Goal: Information Seeking & Learning: Learn about a topic

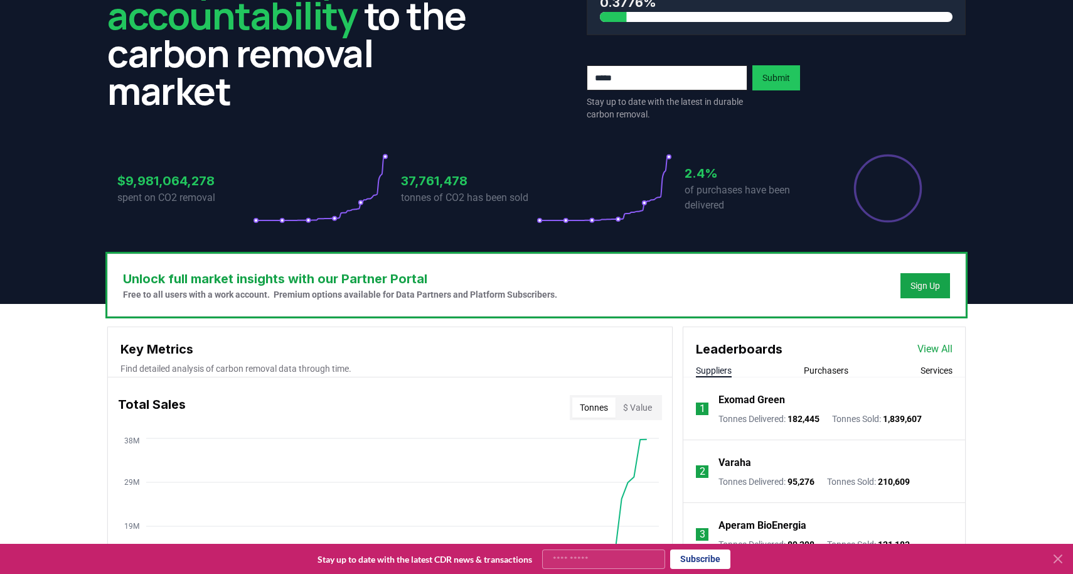
scroll to position [138, 0]
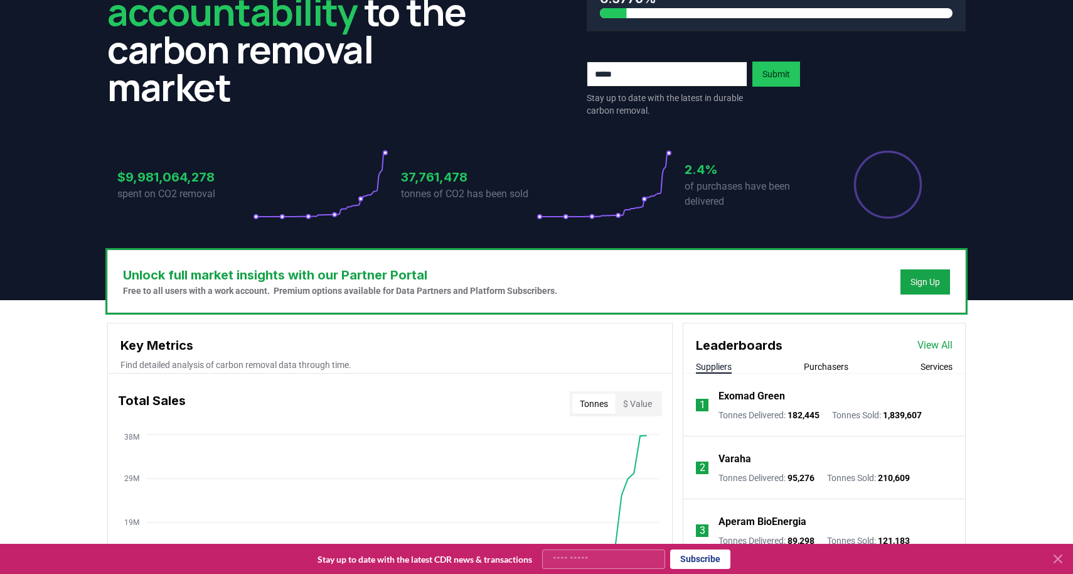
click at [1060, 559] on icon at bounding box center [1058, 558] width 15 height 15
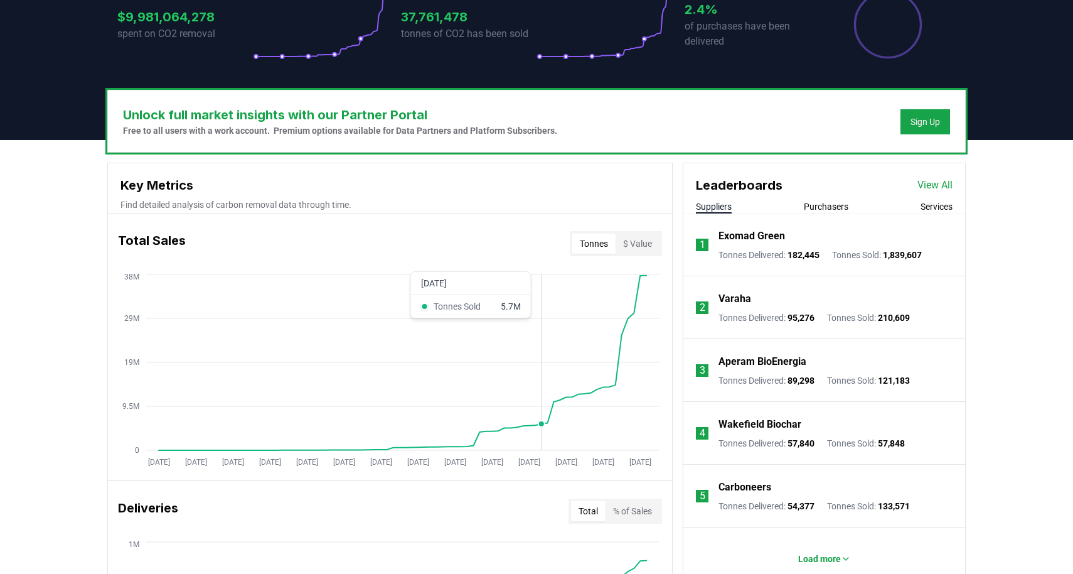
scroll to position [376, 0]
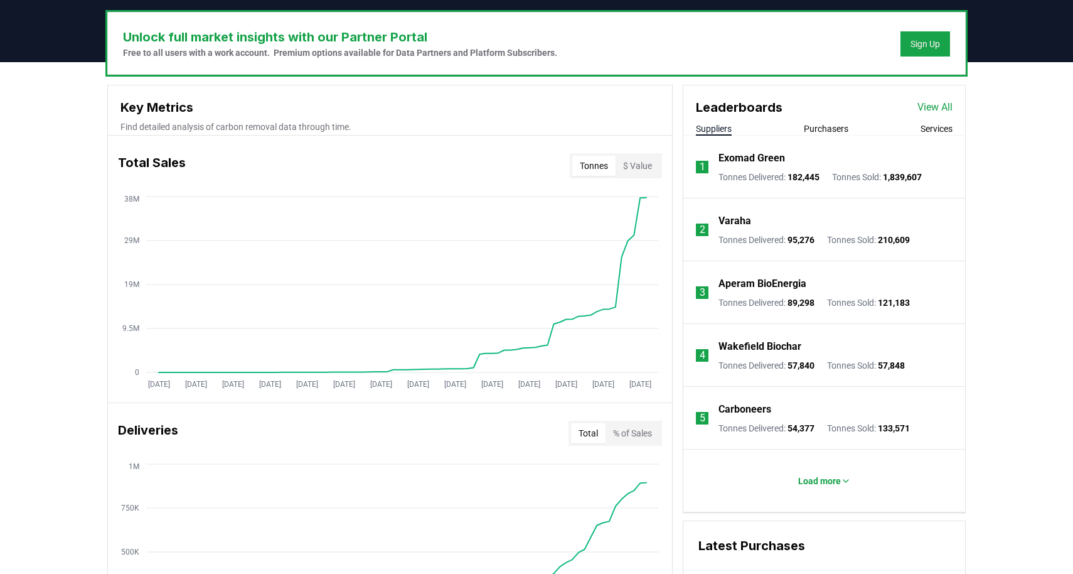
click at [639, 168] on button "$ Value" at bounding box center [638, 166] width 44 height 20
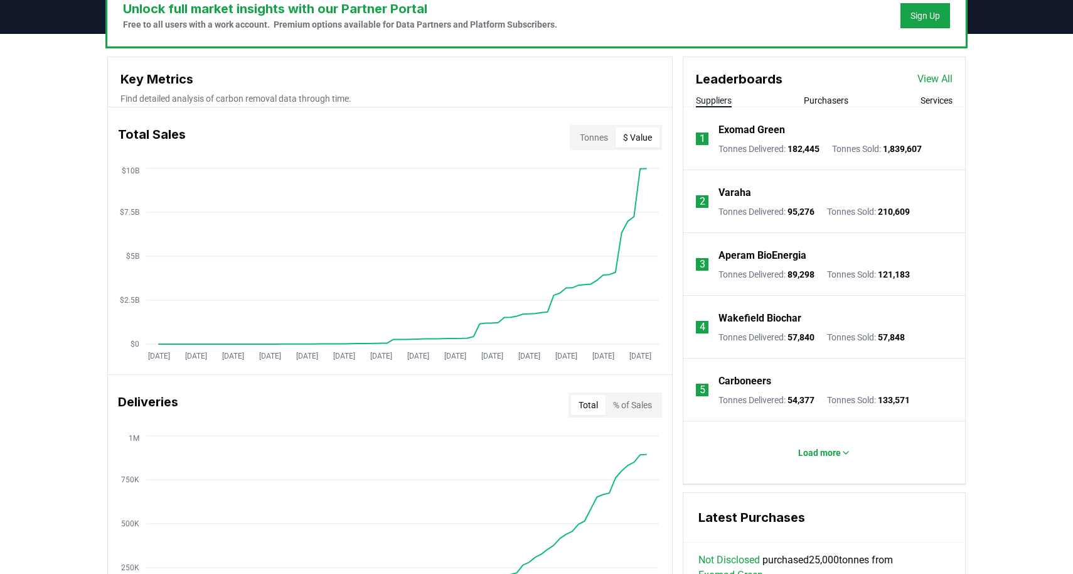
scroll to position [405, 0]
click at [647, 169] on circle at bounding box center [646, 168] width 6 height 6
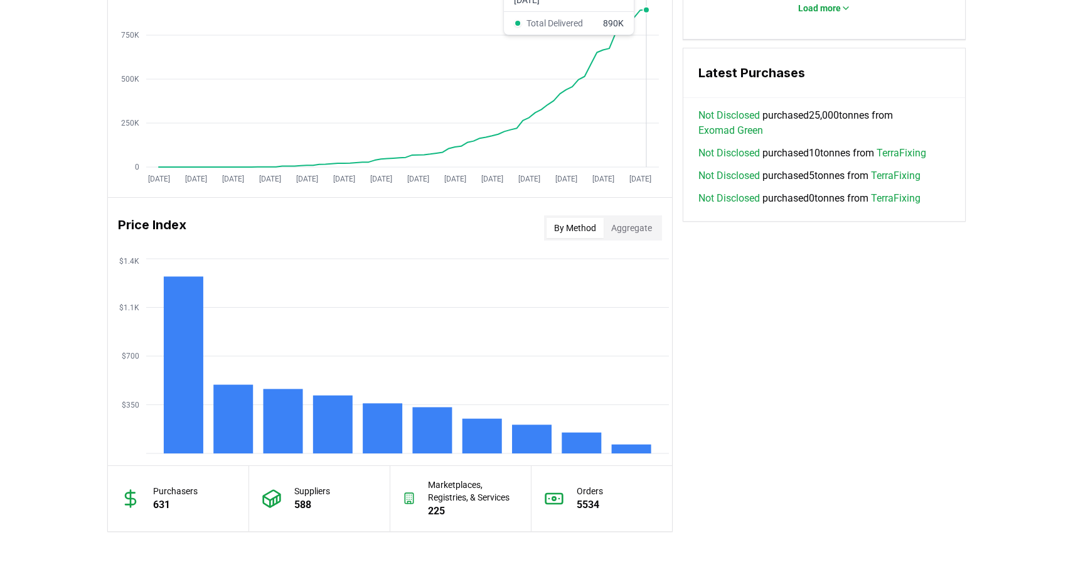
scroll to position [853, 0]
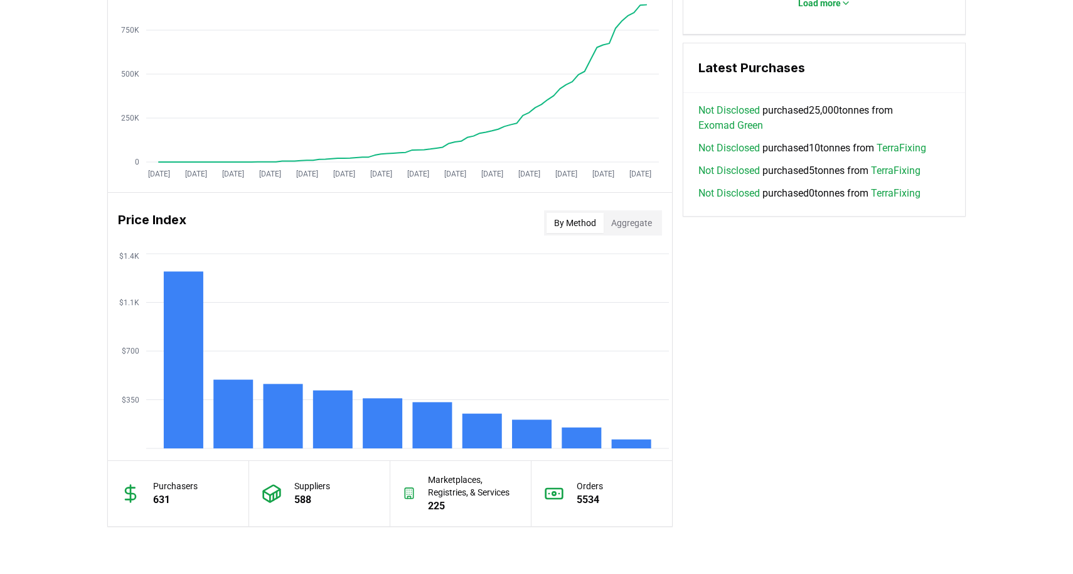
click at [661, 230] on div "By Method Aggregate" at bounding box center [603, 222] width 118 height 25
click at [655, 228] on button "Aggregate" at bounding box center [632, 223] width 56 height 20
click at [579, 222] on button "By Method" at bounding box center [575, 223] width 57 height 20
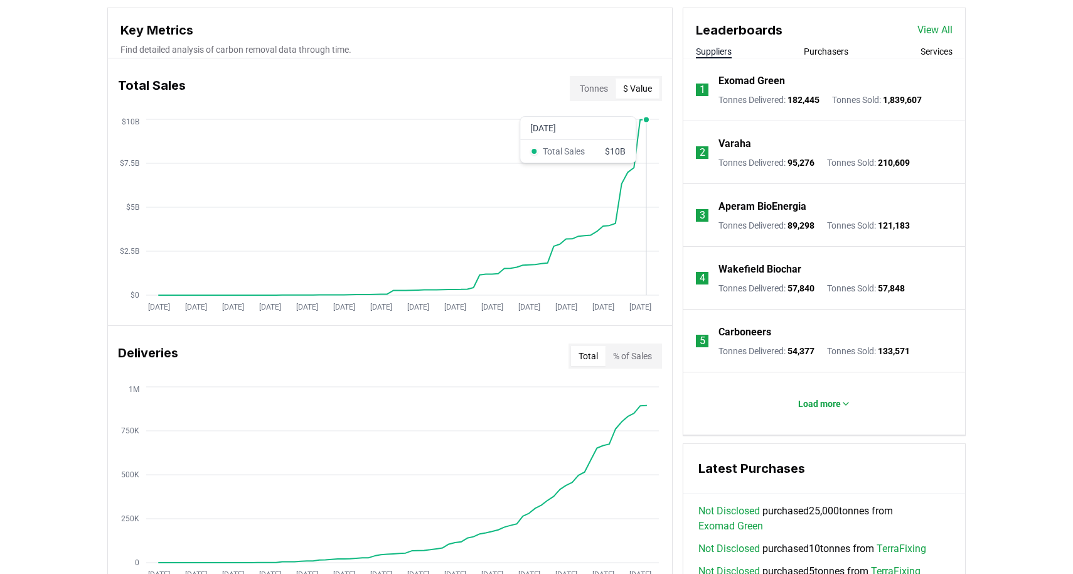
scroll to position [451, 0]
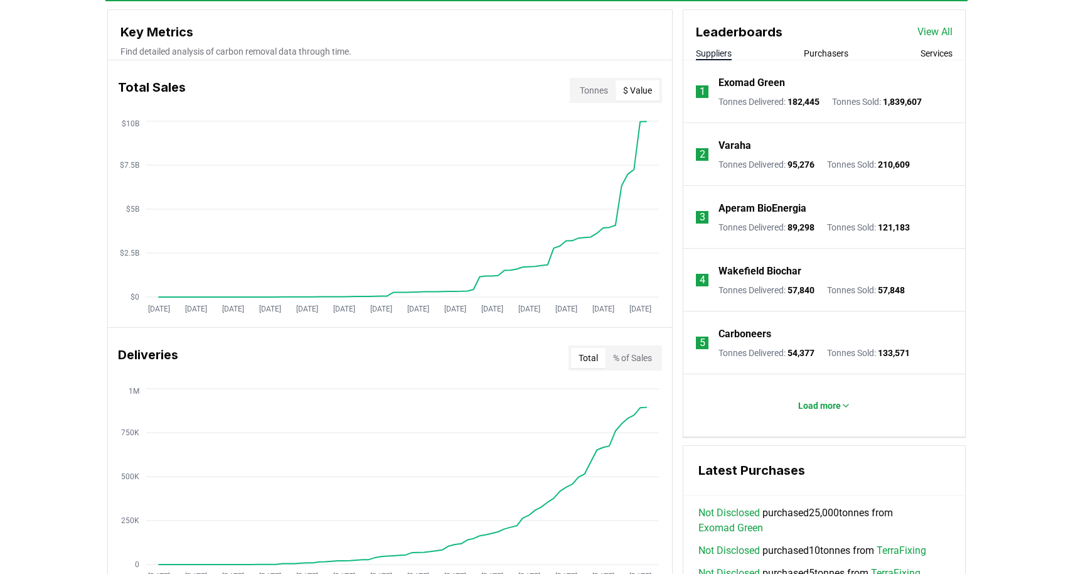
click at [596, 87] on button "Tonnes" at bounding box center [593, 90] width 43 height 20
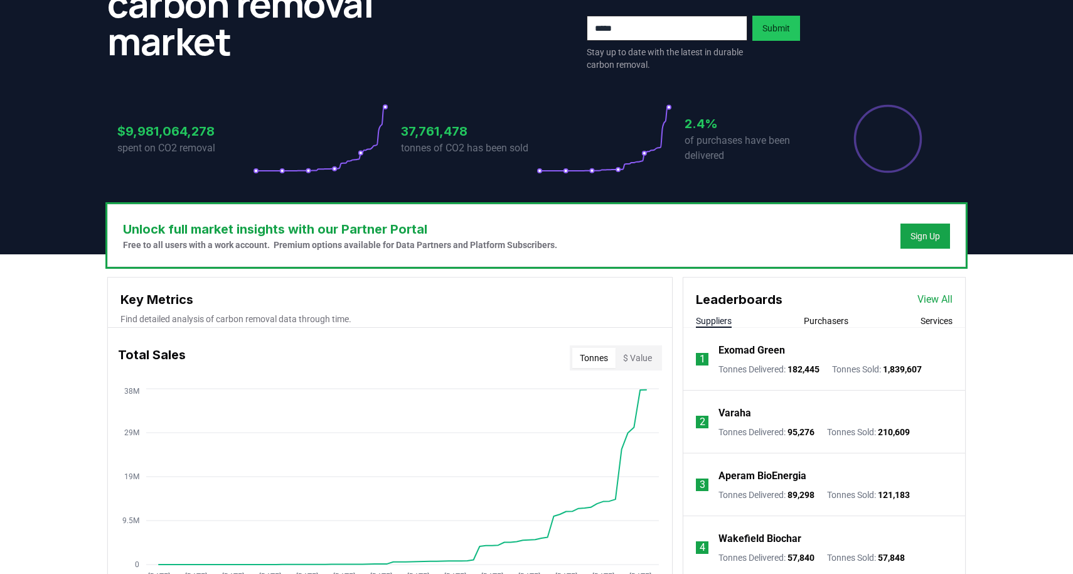
scroll to position [223, 0]
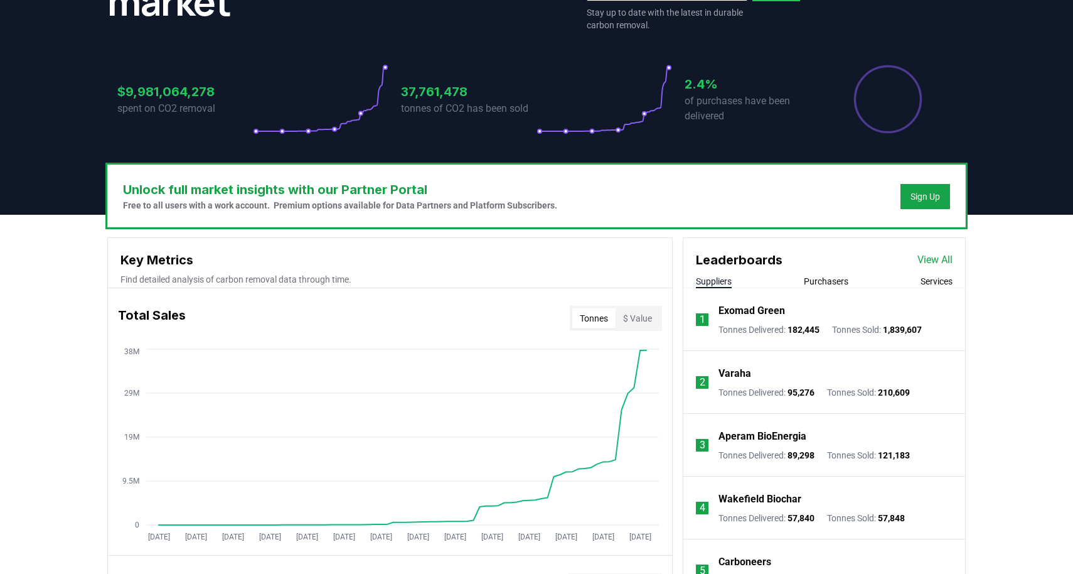
click at [930, 263] on link "View All" at bounding box center [934, 259] width 35 height 15
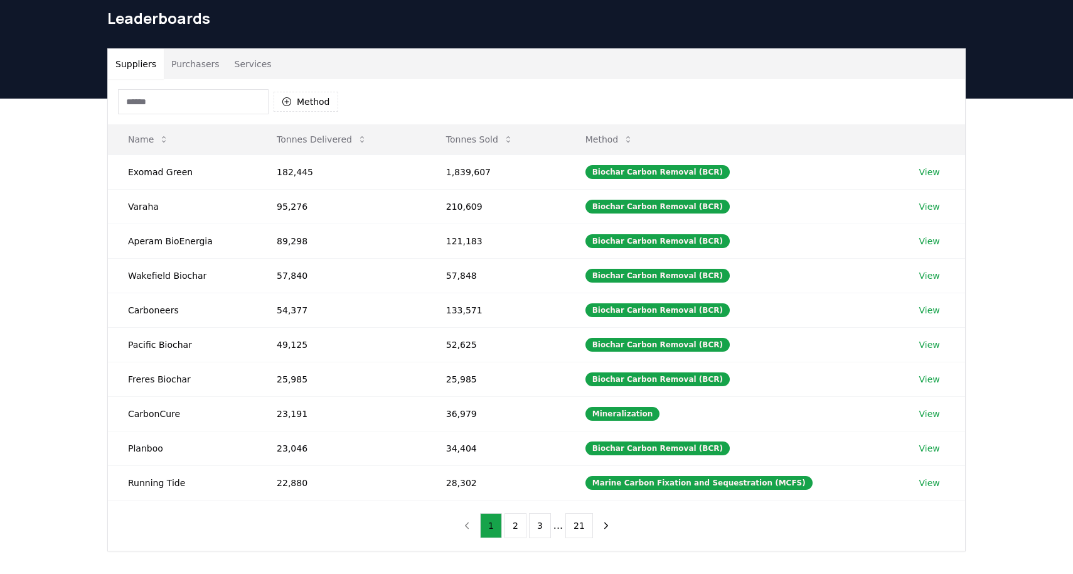
scroll to position [48, 0]
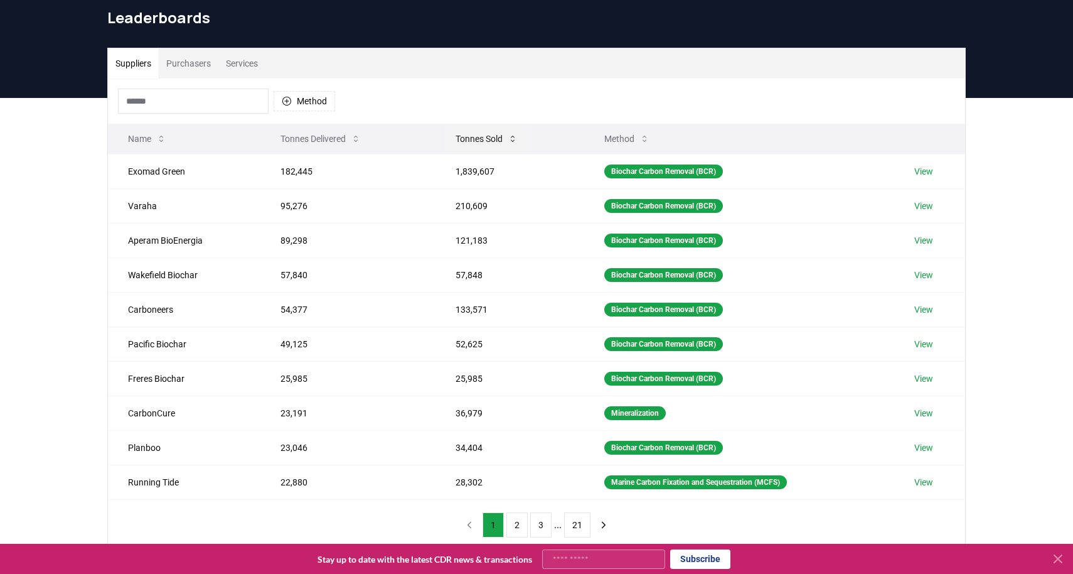
click at [511, 140] on icon at bounding box center [513, 139] width 4 height 6
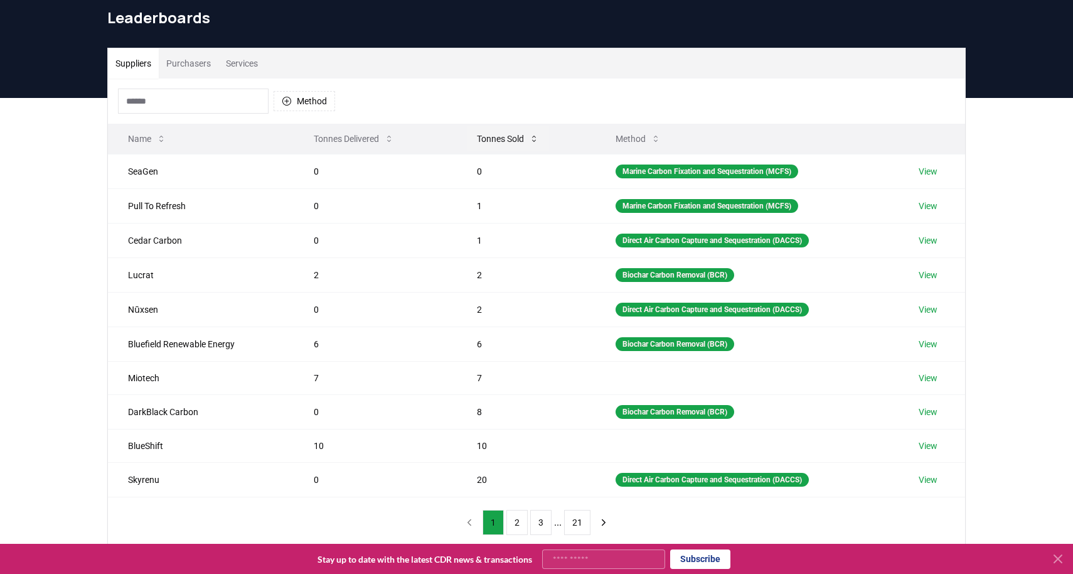
click at [533, 136] on icon at bounding box center [534, 139] width 4 height 6
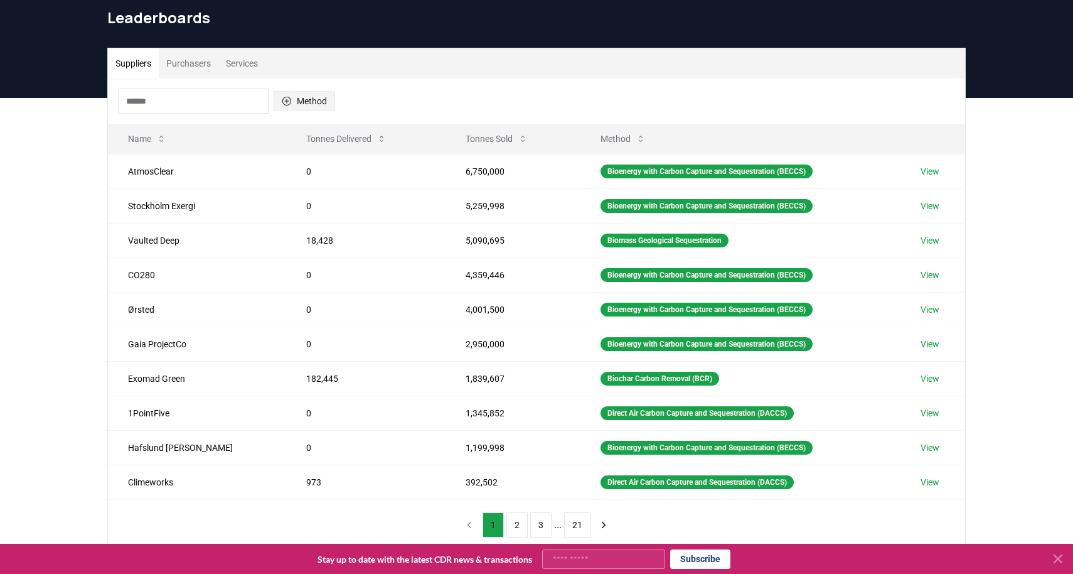
click at [307, 103] on button "Method" at bounding box center [305, 101] width 62 height 20
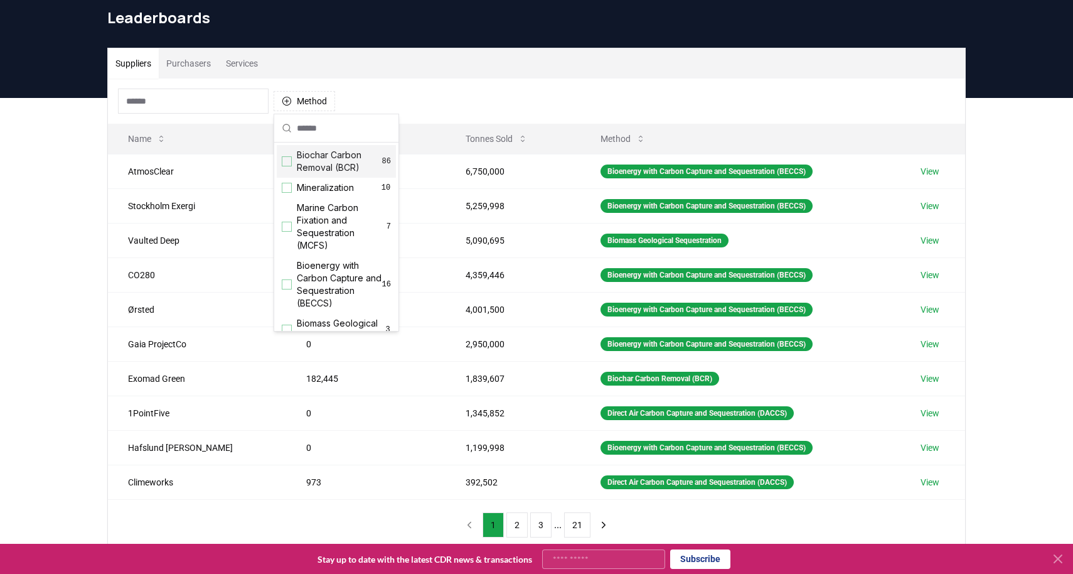
click at [390, 104] on div "Method" at bounding box center [536, 100] width 857 height 45
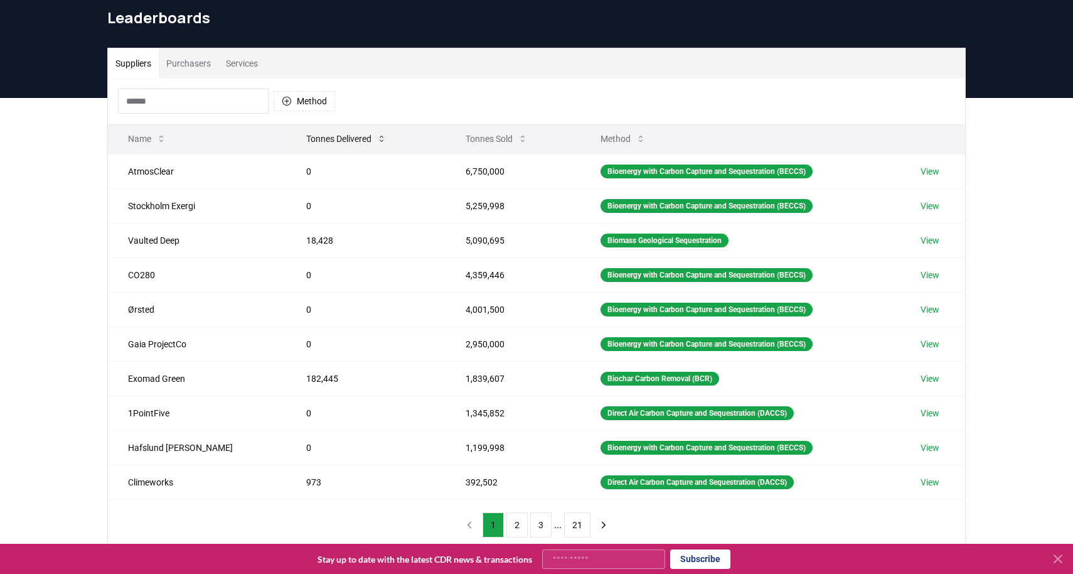
click at [377, 137] on icon at bounding box center [382, 139] width 10 height 10
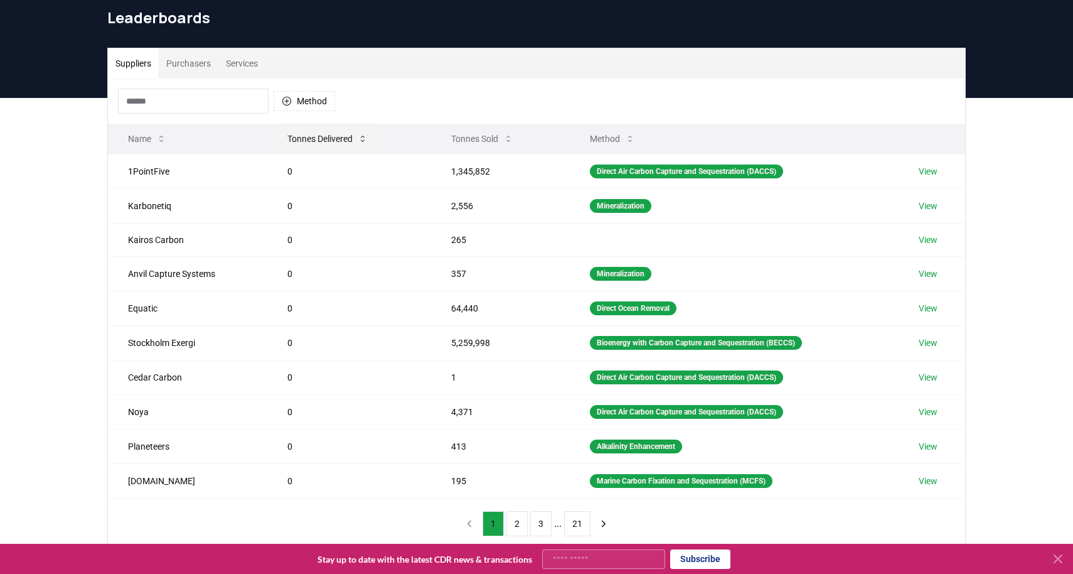
click at [364, 135] on icon at bounding box center [363, 139] width 10 height 10
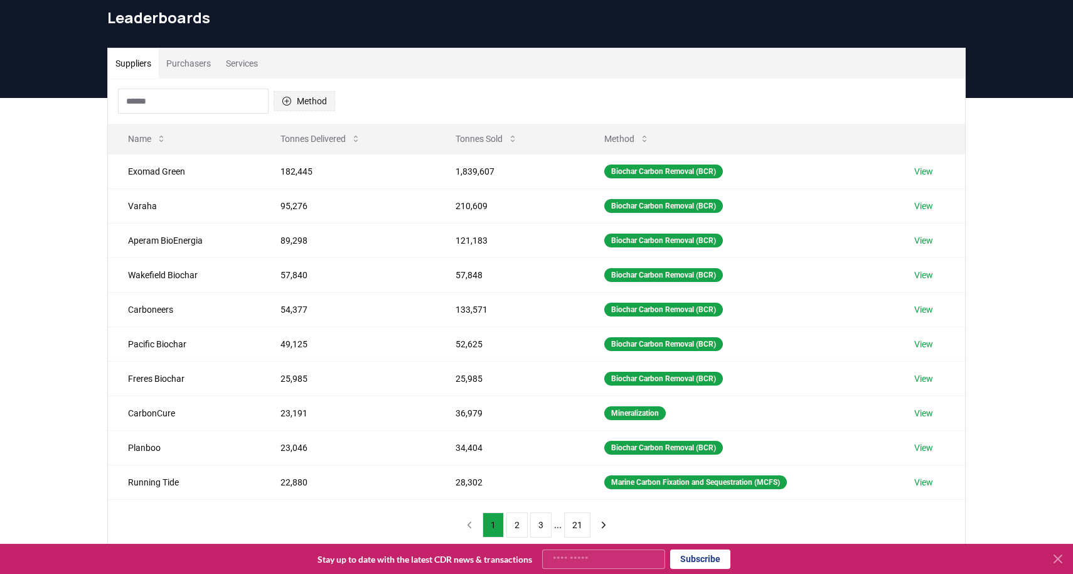
click at [309, 95] on button "Method" at bounding box center [305, 101] width 62 height 20
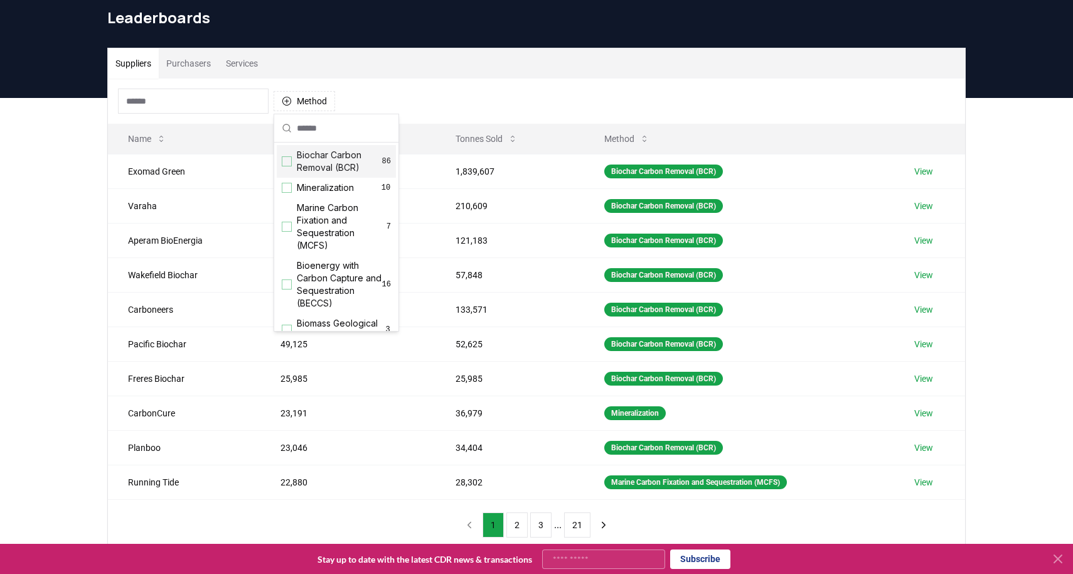
click at [291, 161] on div "Suggestions" at bounding box center [287, 161] width 10 height 10
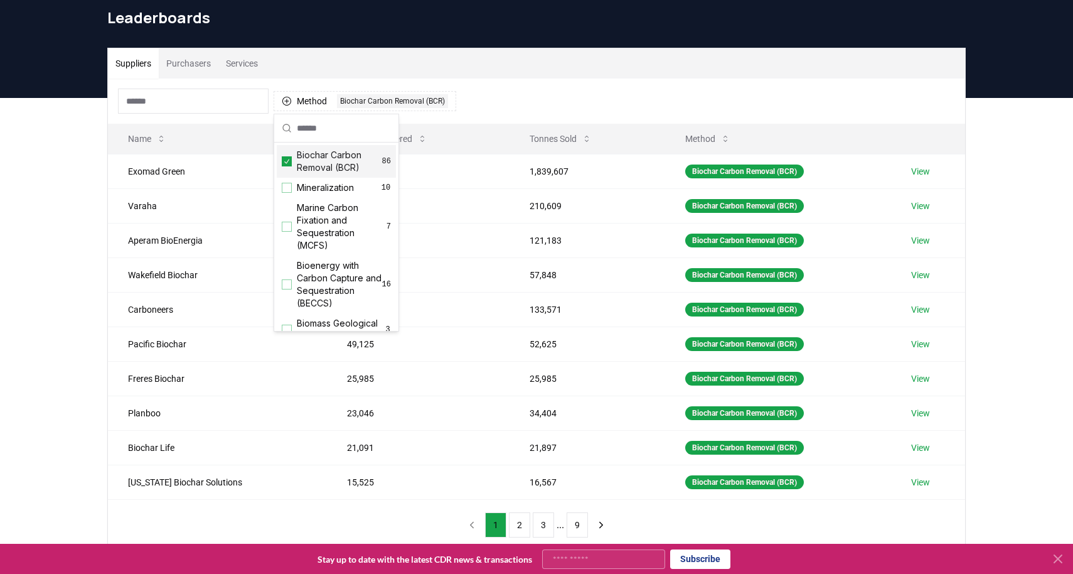
click at [289, 161] on icon "Suggestions" at bounding box center [286, 161] width 9 height 10
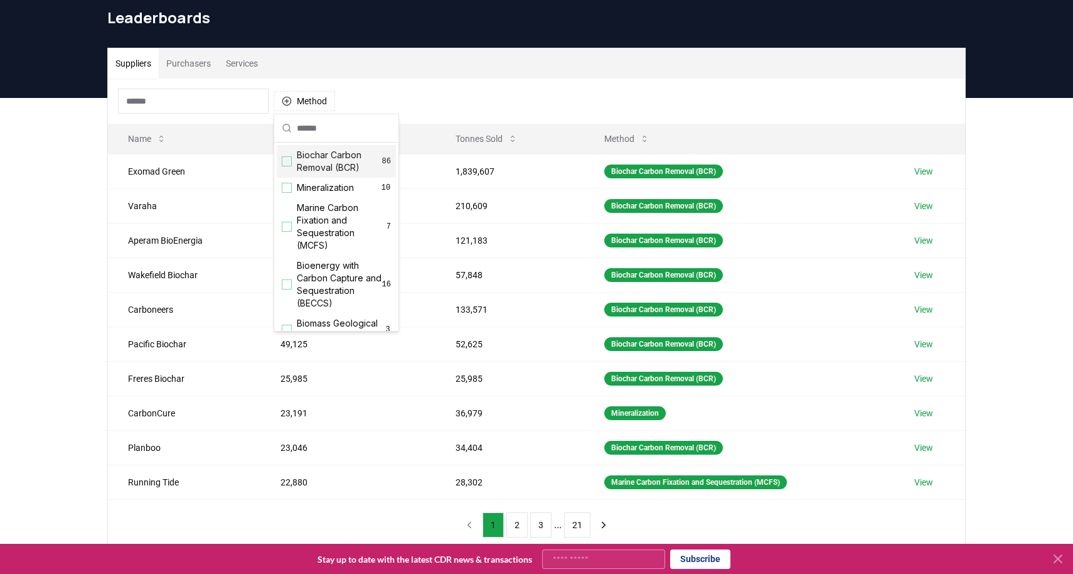
click at [503, 95] on div "Method" at bounding box center [536, 100] width 857 height 45
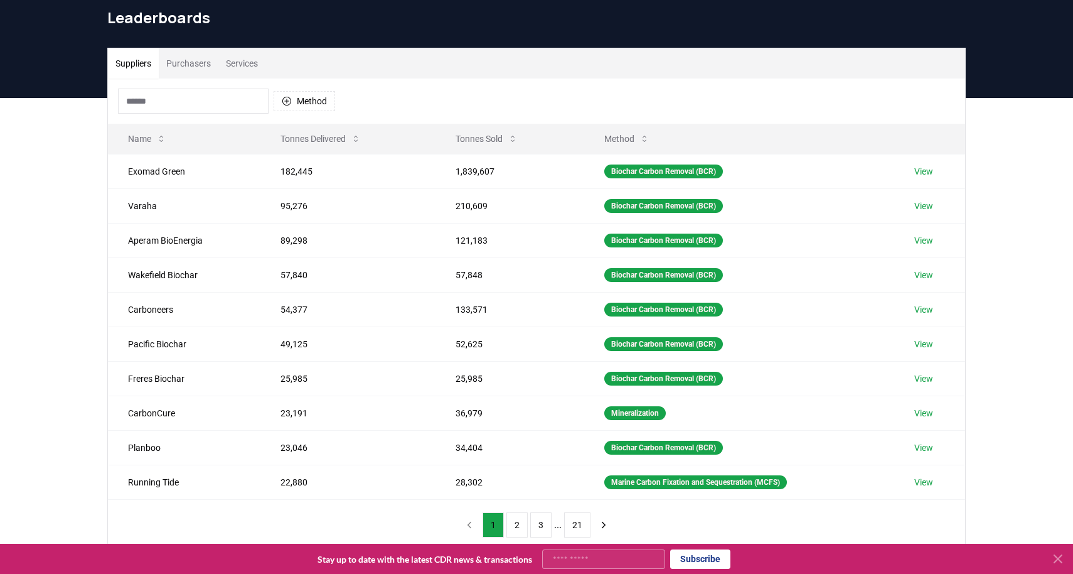
click at [1058, 554] on icon at bounding box center [1058, 558] width 15 height 15
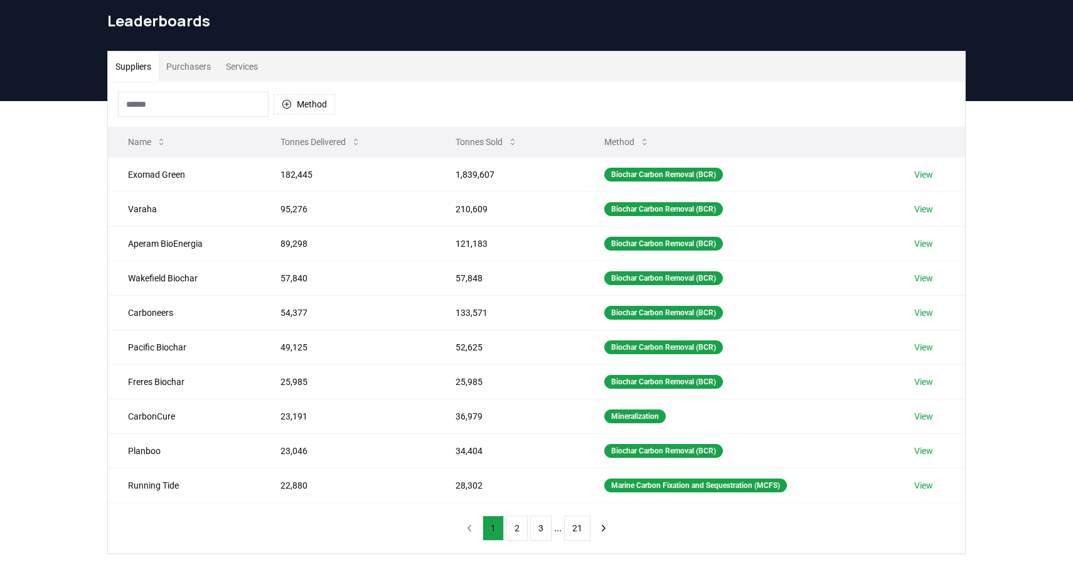
scroll to position [0, 0]
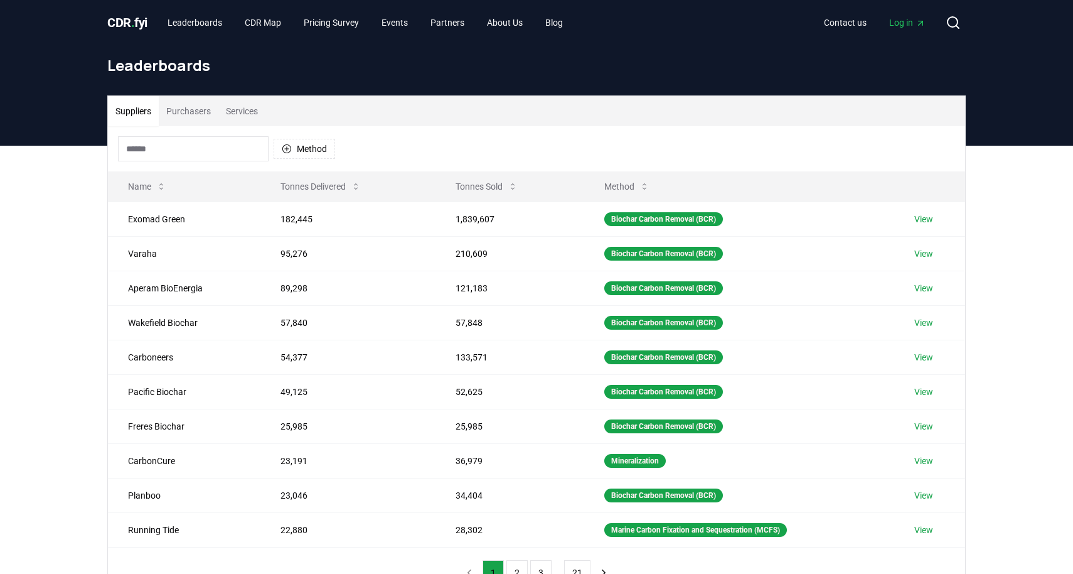
click at [122, 38] on div "CDR . fyi Leaderboards CDR Map Pricing Survey Events Partners About Us Blog Con…" at bounding box center [536, 22] width 859 height 45
click at [128, 23] on span "CDR . fyi" at bounding box center [127, 22] width 40 height 15
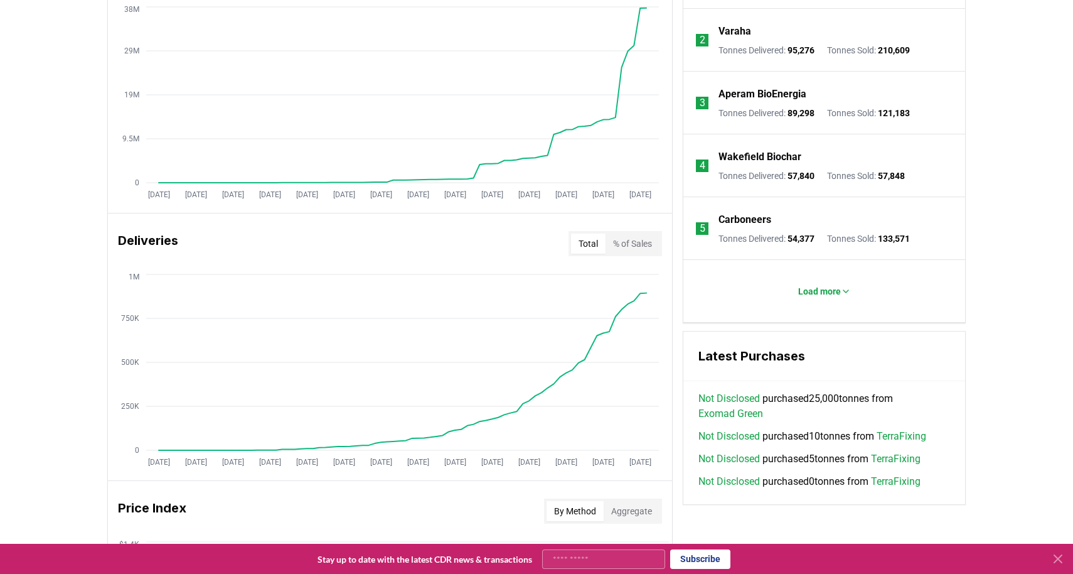
scroll to position [594, 0]
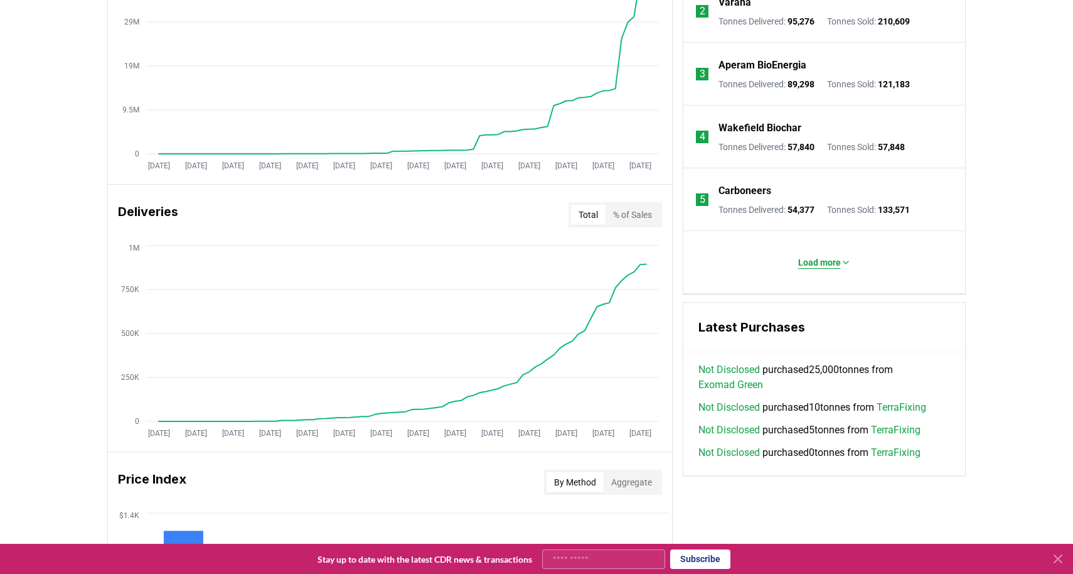
click at [820, 262] on p "Load more" at bounding box center [819, 262] width 43 height 13
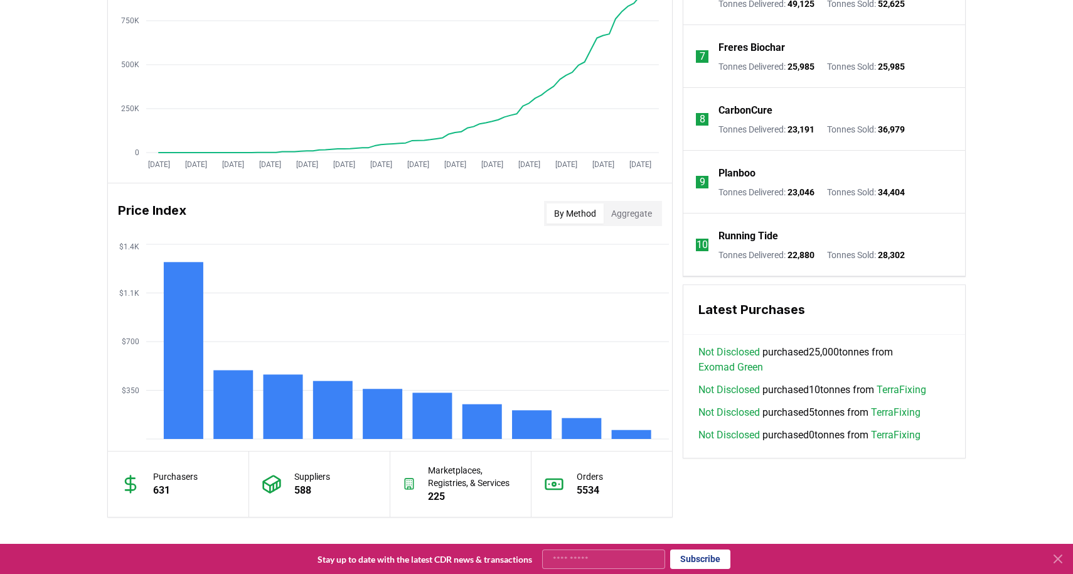
scroll to position [1040, 0]
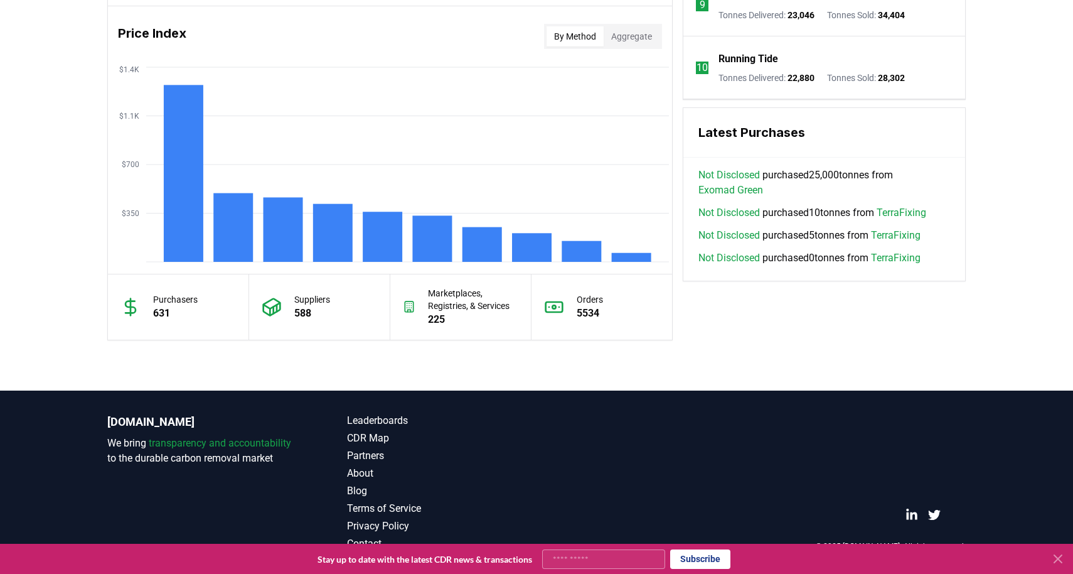
click at [1059, 558] on icon at bounding box center [1058, 559] width 8 height 8
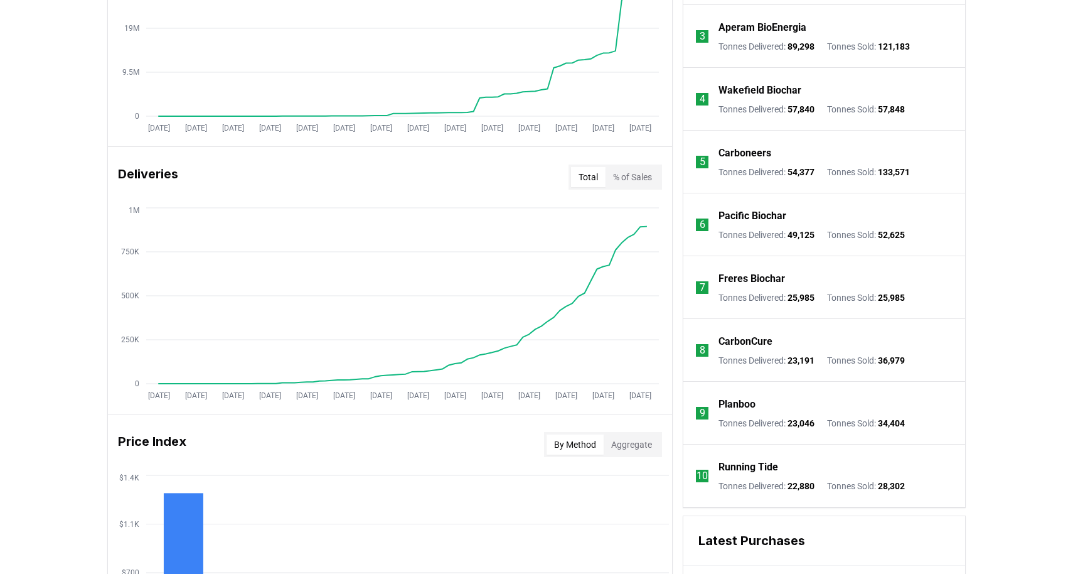
scroll to position [631, 0]
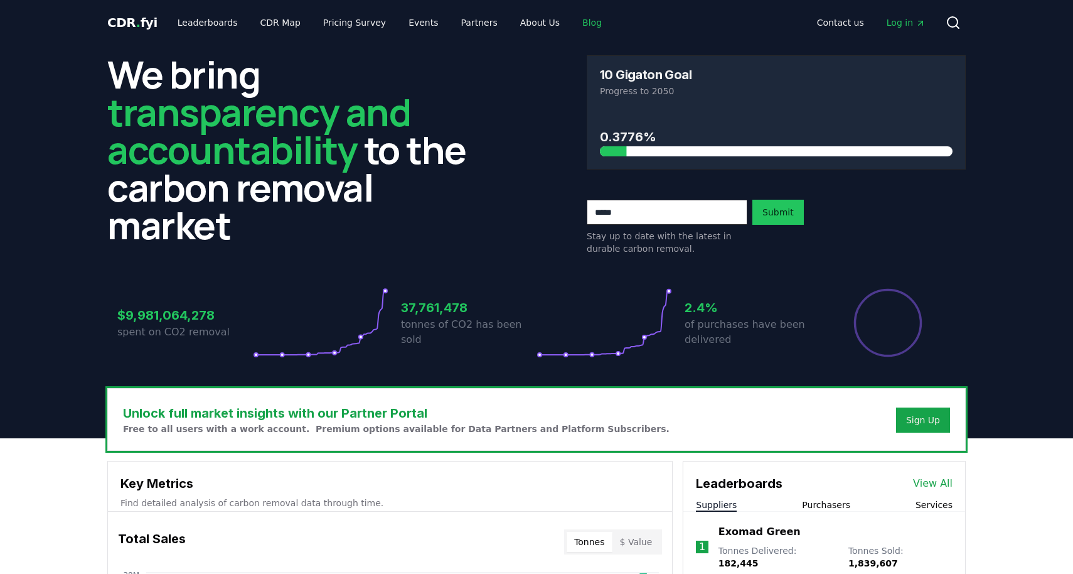
click at [572, 21] on link "Blog" at bounding box center [592, 22] width 40 height 23
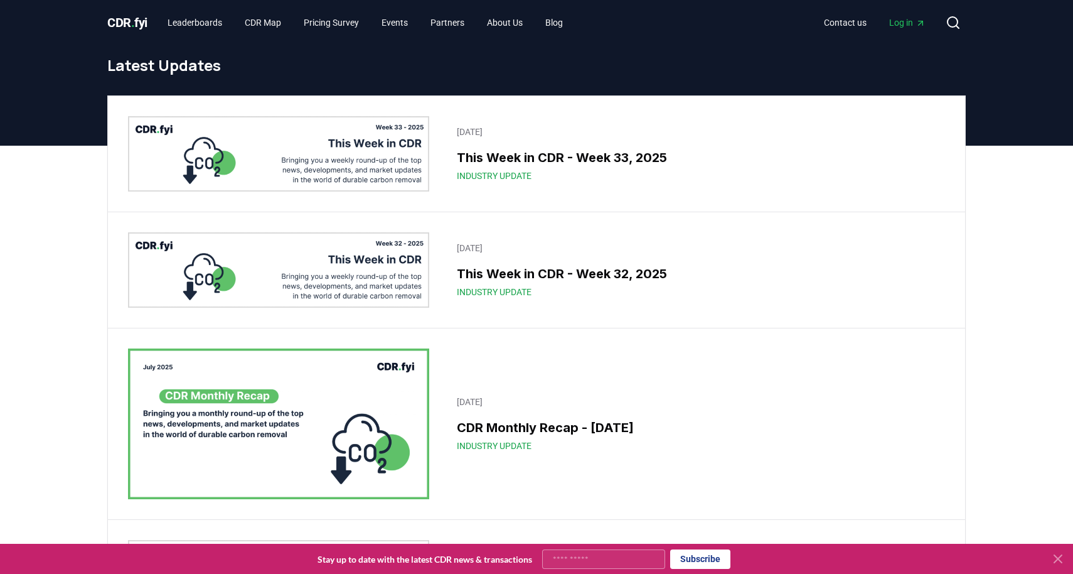
click at [1059, 556] on icon at bounding box center [1058, 558] width 15 height 15
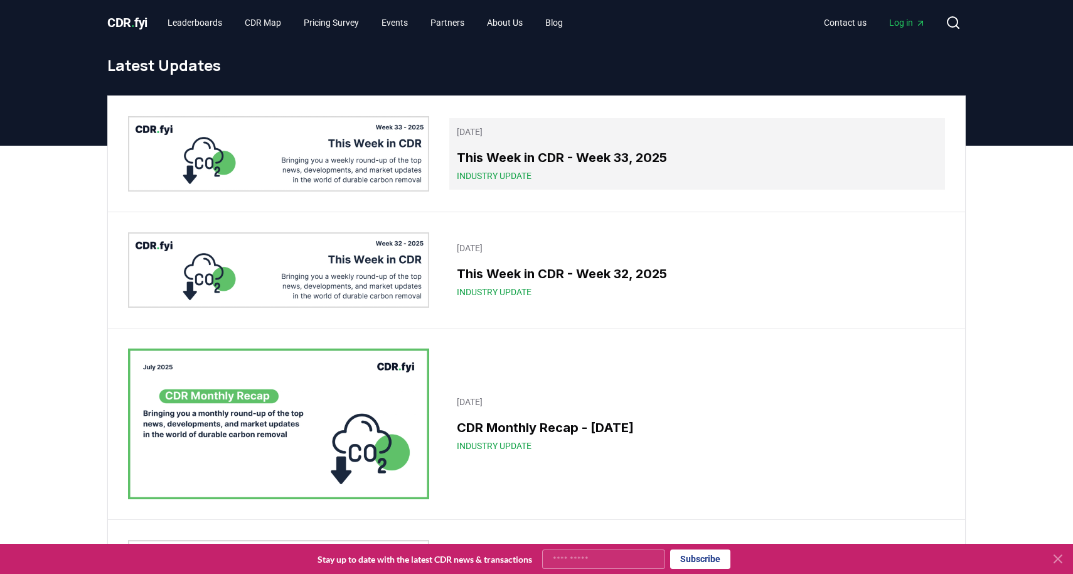
click at [596, 164] on h3 "This Week in CDR - Week 33, 2025" at bounding box center [697, 157] width 481 height 19
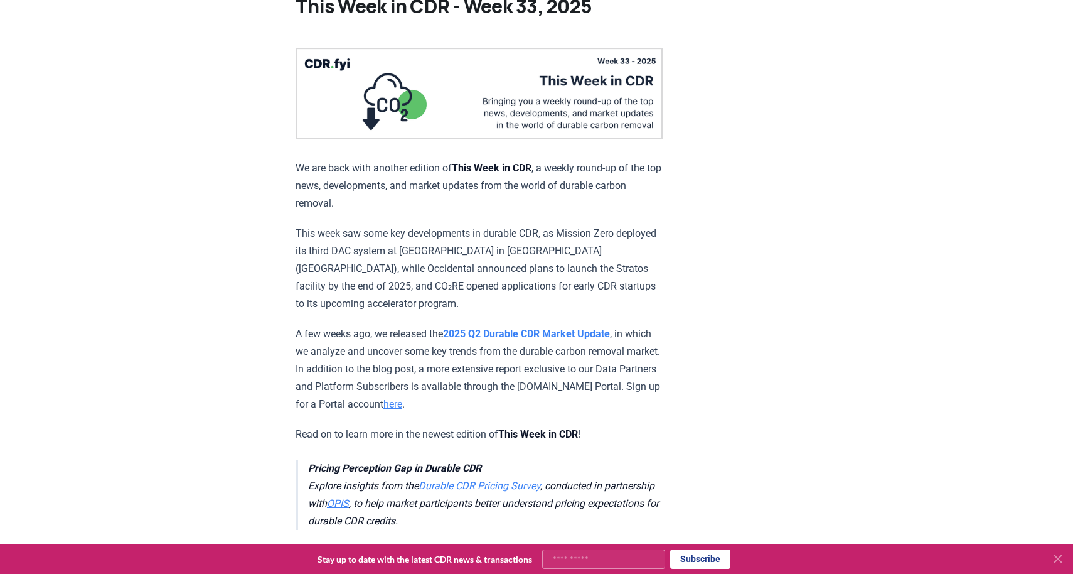
scroll to position [88, 0]
click at [1057, 557] on icon at bounding box center [1058, 558] width 15 height 15
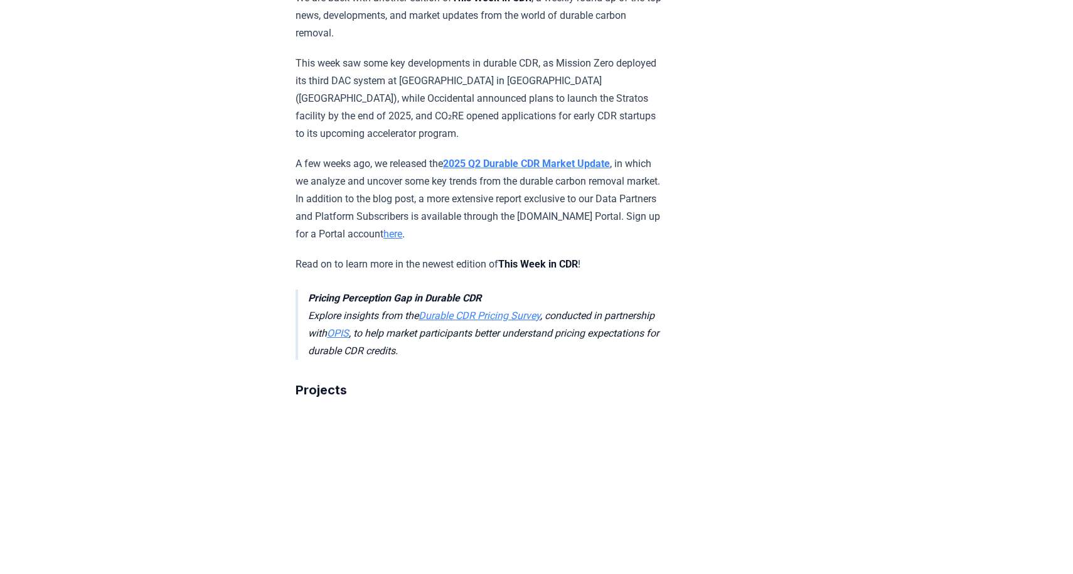
scroll to position [261, 0]
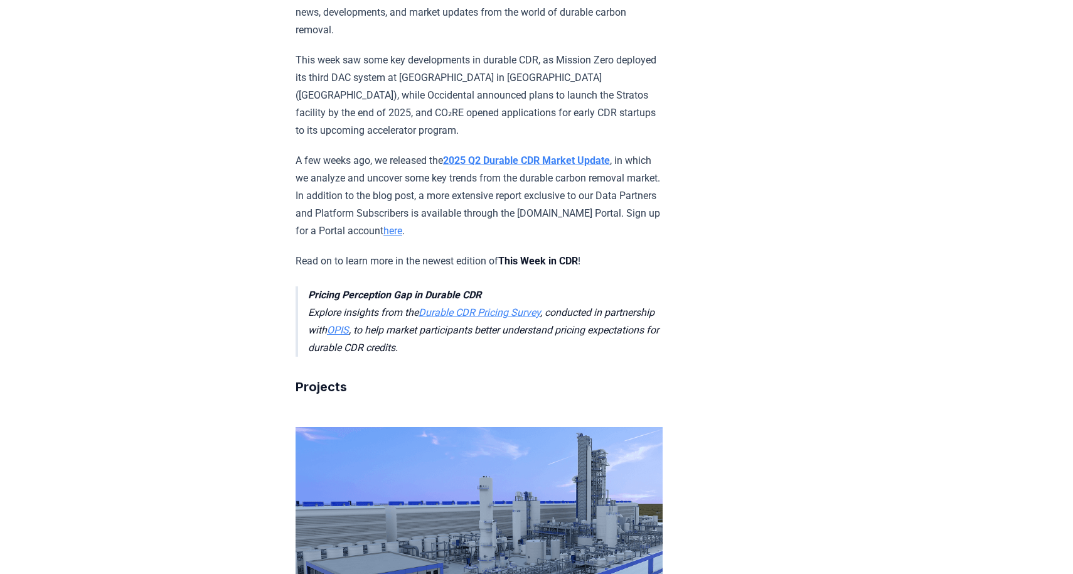
click at [569, 154] on strong "2025 Q2 Durable CDR Market Update" at bounding box center [526, 160] width 167 height 12
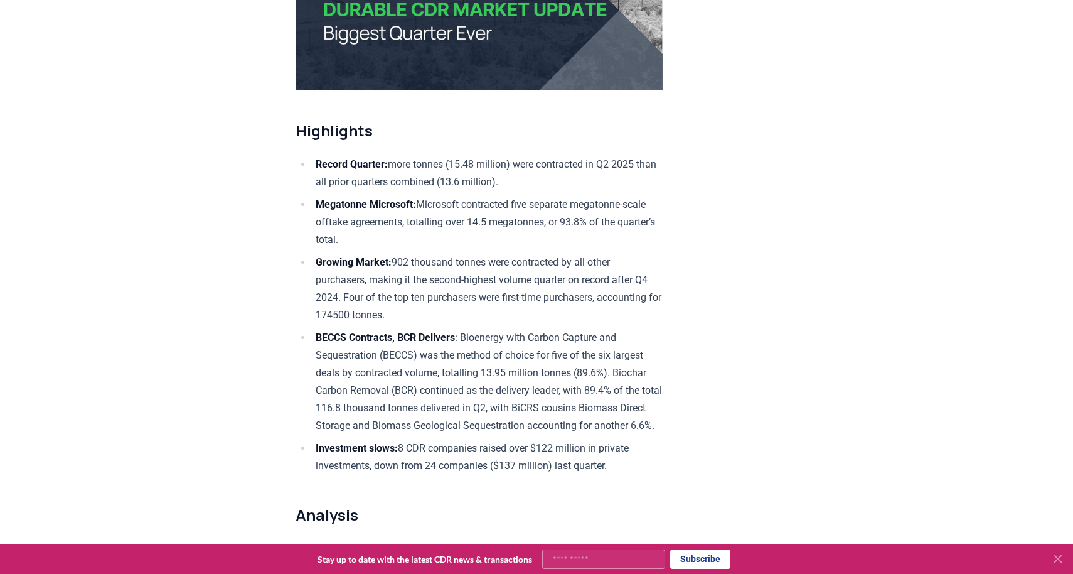
scroll to position [345, 0]
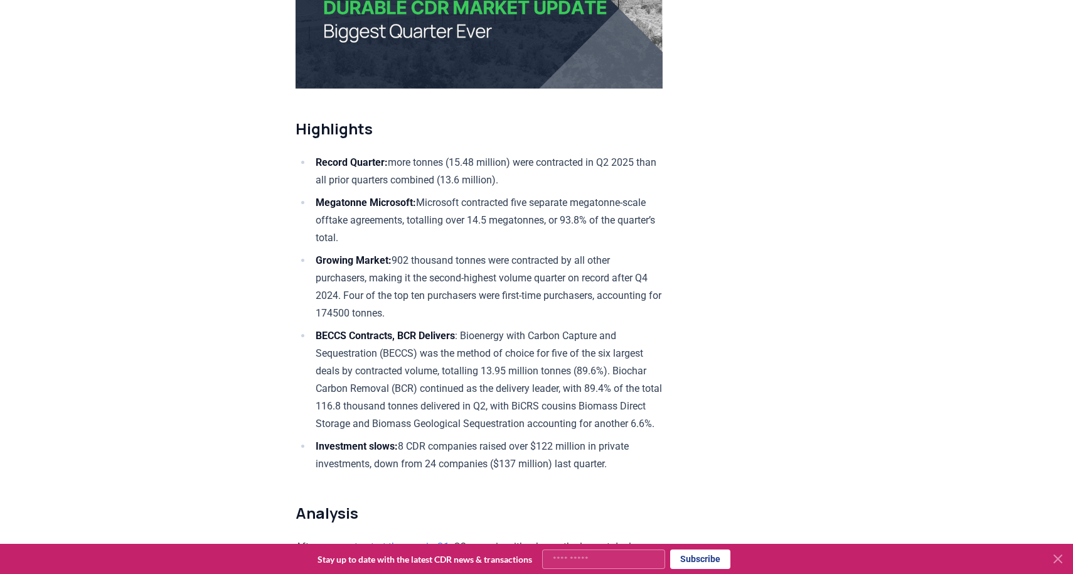
click at [1054, 555] on icon at bounding box center [1058, 559] width 8 height 8
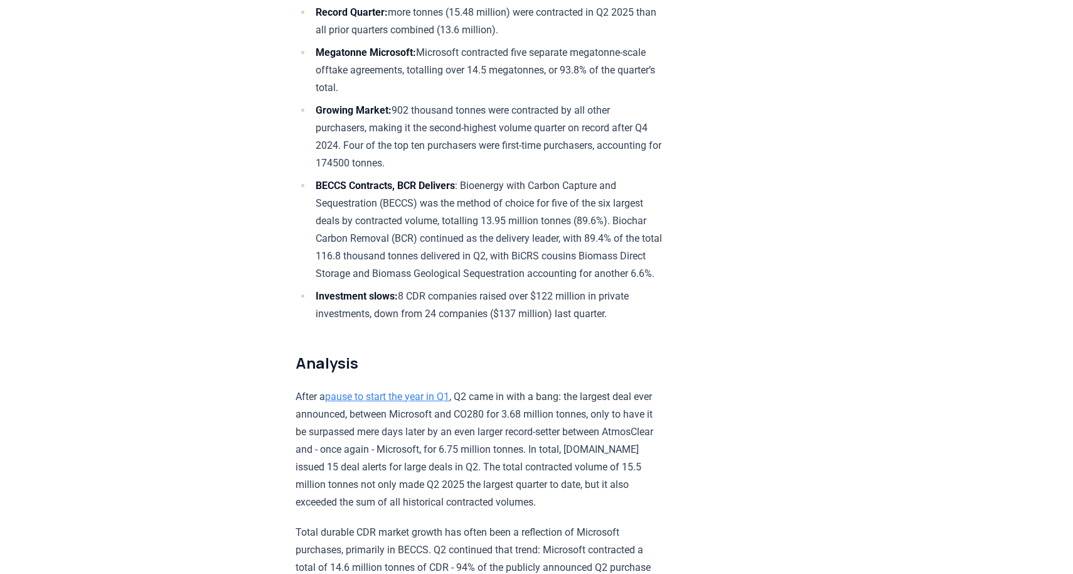
scroll to position [501, 0]
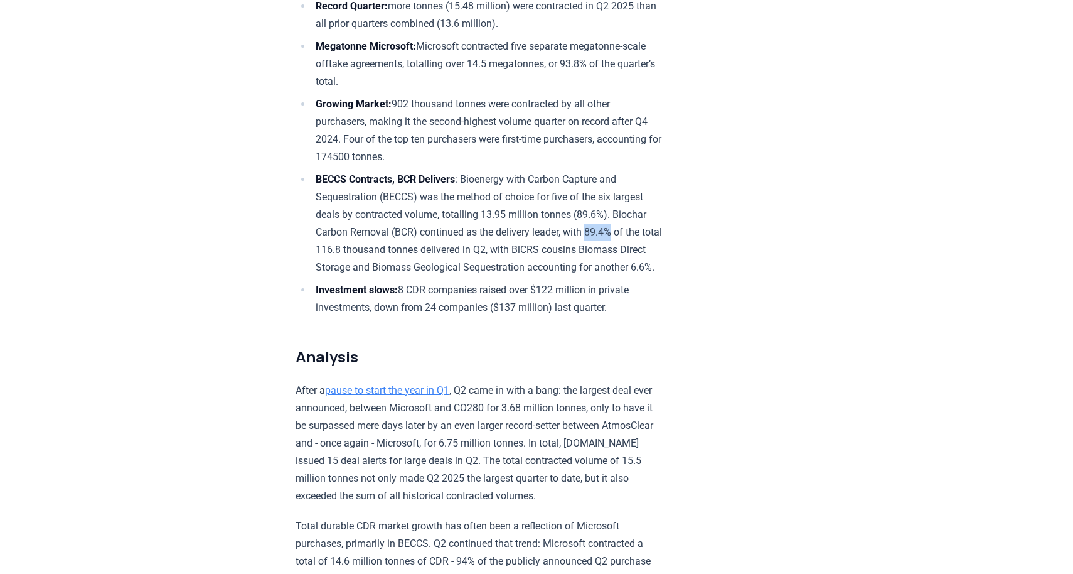
drag, startPoint x: 489, startPoint y: 231, endPoint x: 517, endPoint y: 231, distance: 27.6
click at [517, 231] on li "BECCS Contracts, BCR Delivers : Bioenergy with Carbon Capture and Sequestration…" at bounding box center [487, 223] width 351 height 105
copy li "89.4%"
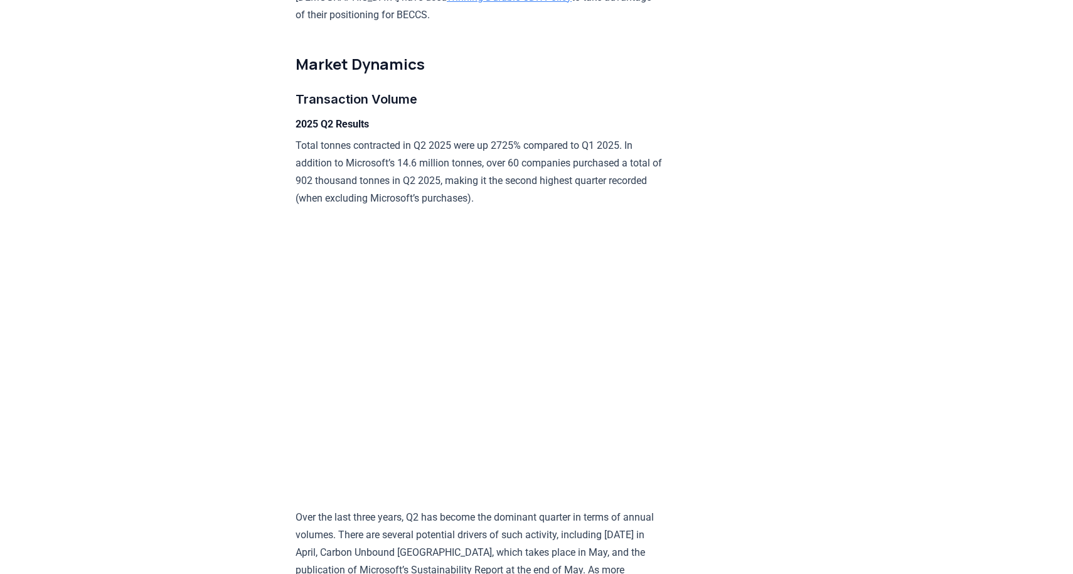
scroll to position [1890, 0]
